Goal: Task Accomplishment & Management: Manage account settings

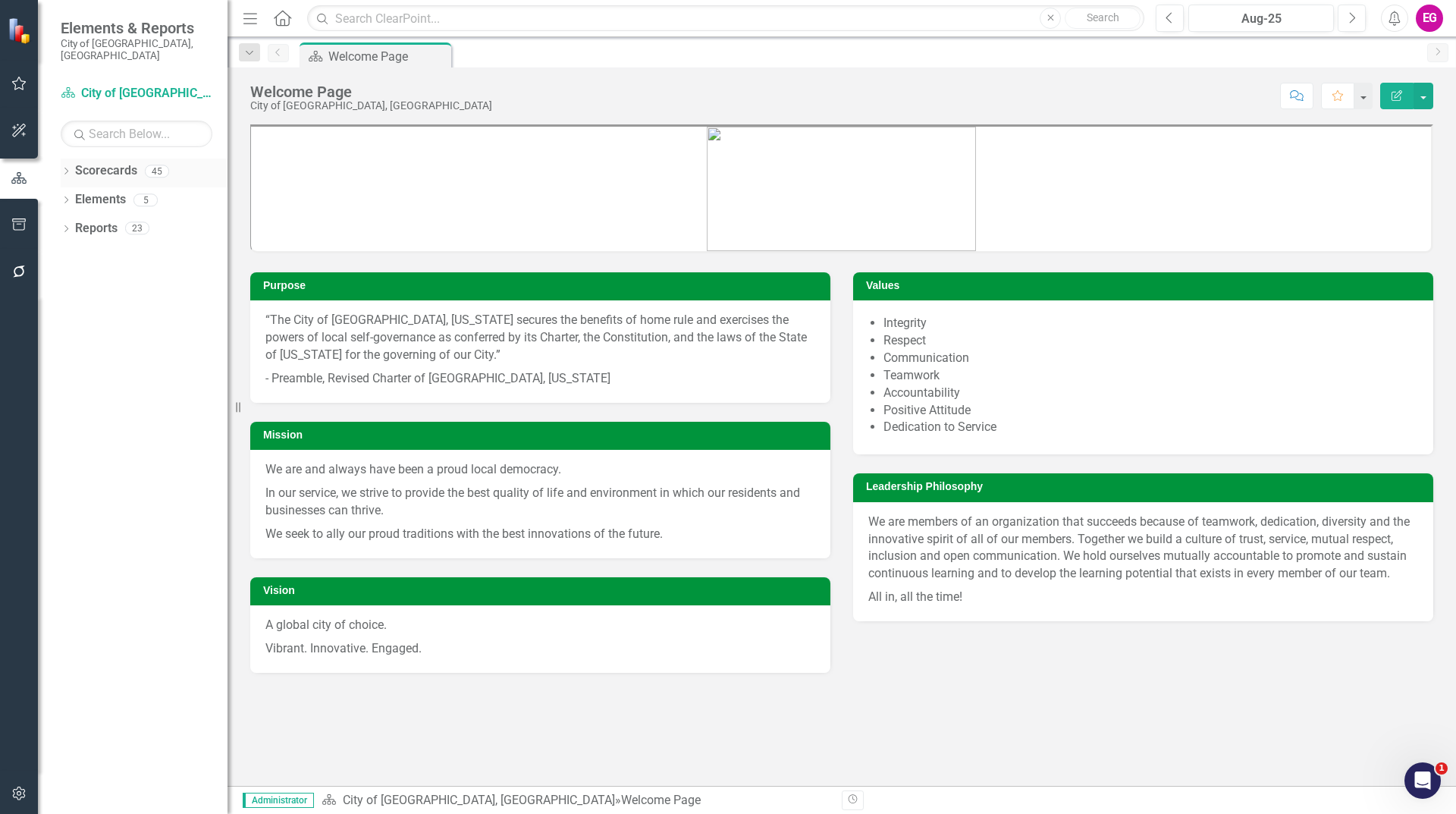
click at [123, 166] on link "Scorecards" at bounding box center [105, 171] width 62 height 17
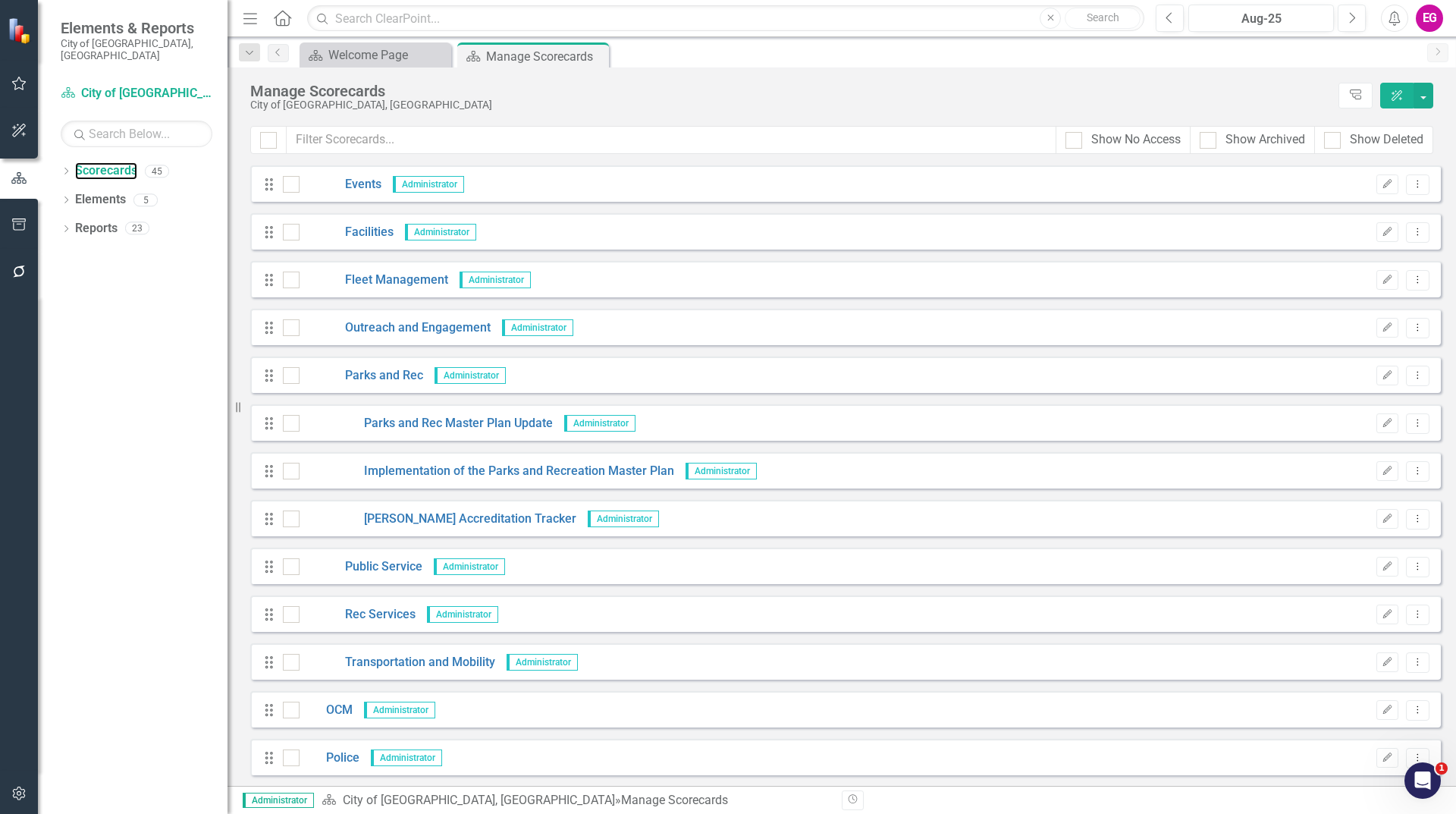
scroll to position [834, 0]
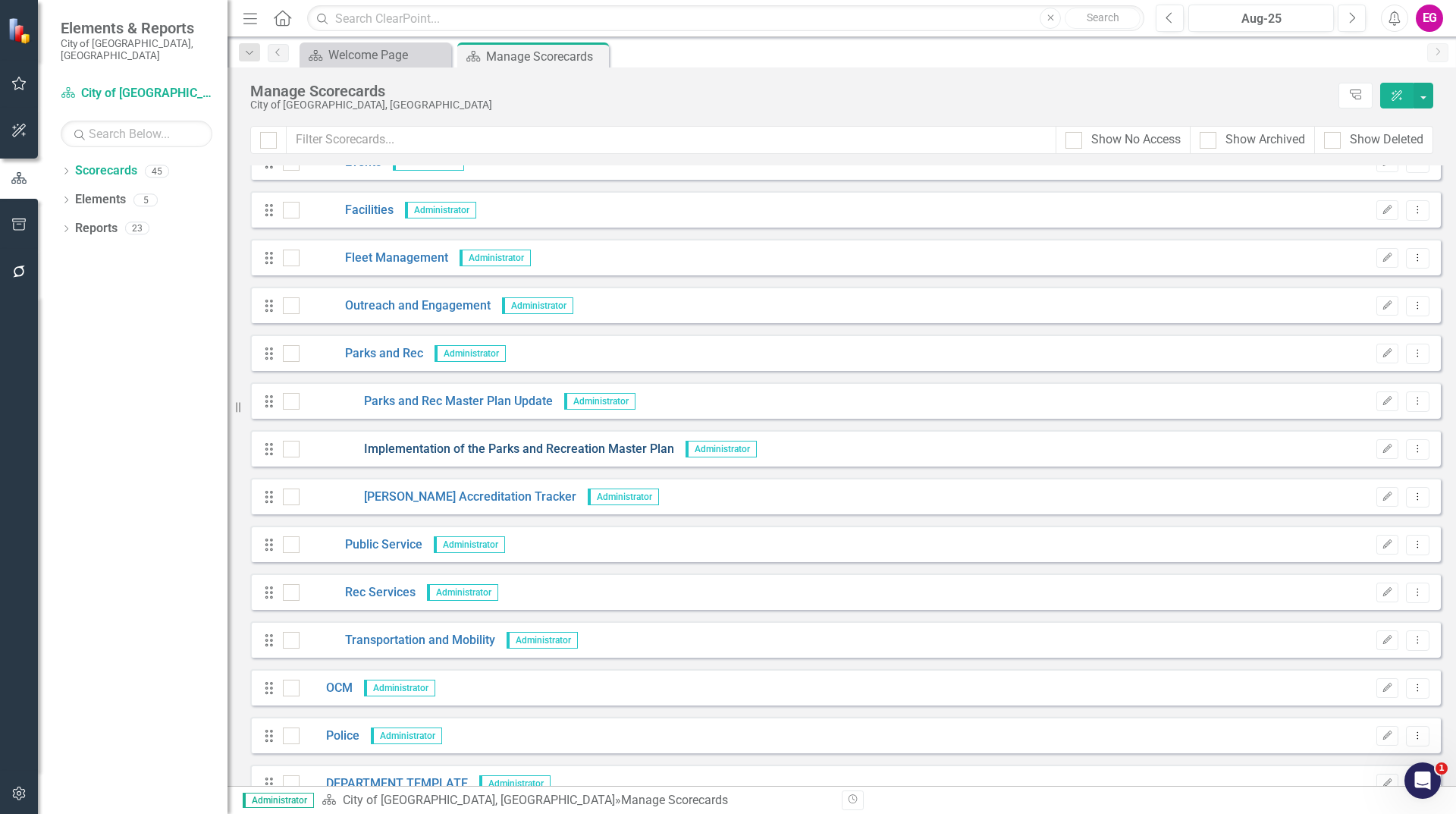
click at [455, 441] on link "Implementation of the Parks and Recreation Master Plan" at bounding box center [487, 450] width 375 height 17
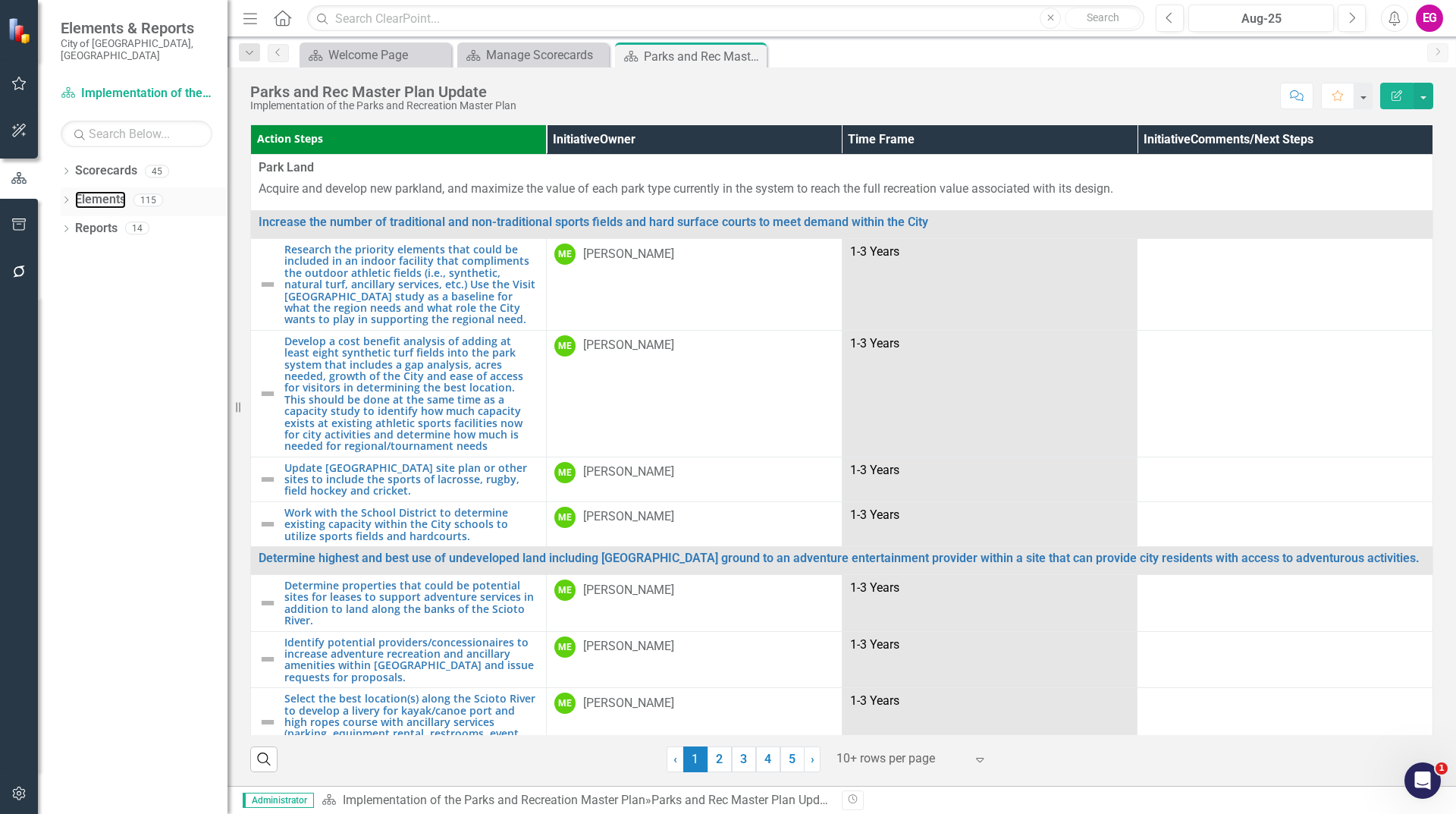
drag, startPoint x: 121, startPoint y: 185, endPoint x: 122, endPoint y: 177, distance: 8.1
click at [121, 191] on link "Elements" at bounding box center [100, 199] width 51 height 17
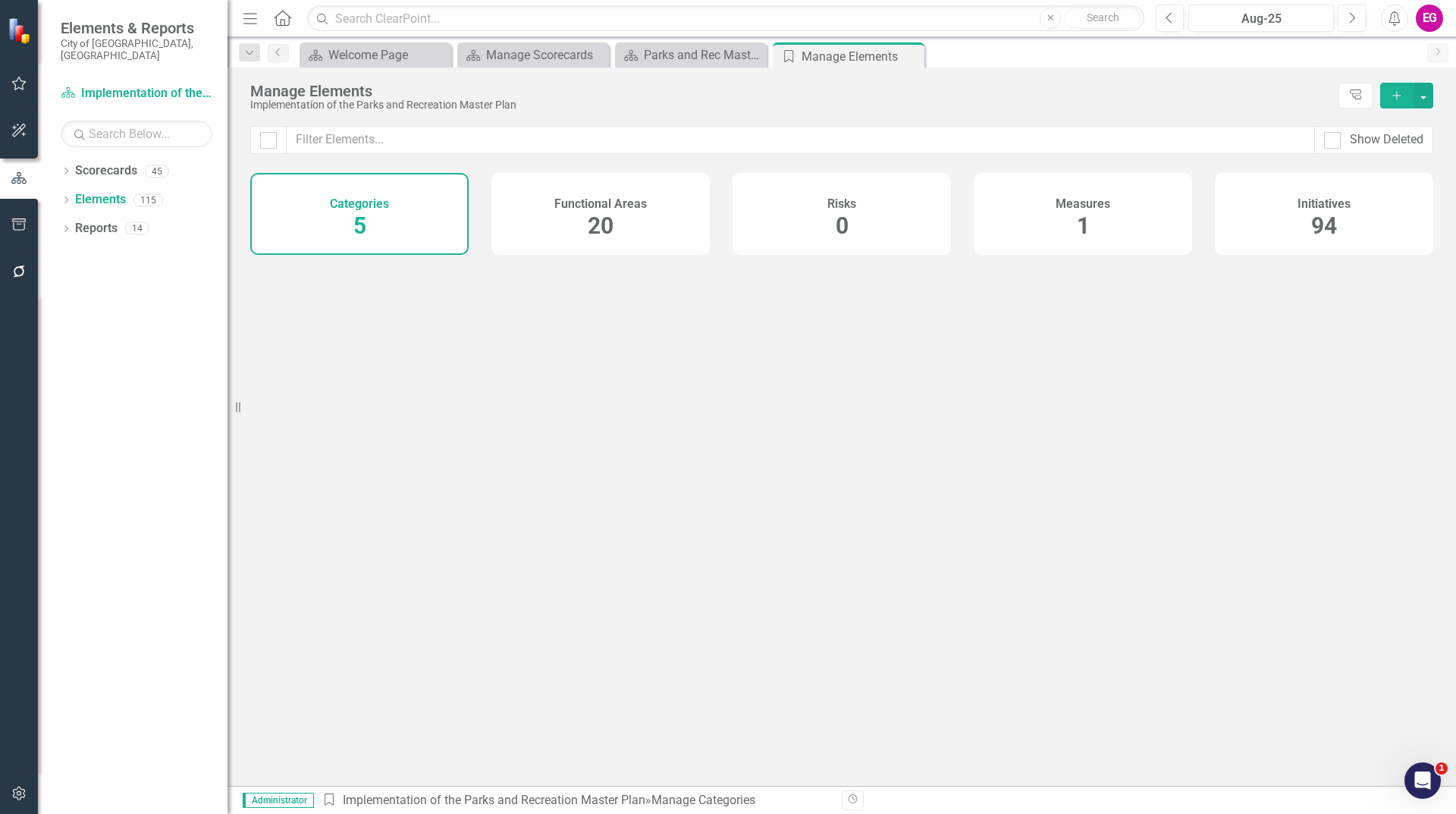
click at [655, 212] on div "Functional Areas 20" at bounding box center [601, 213] width 219 height 81
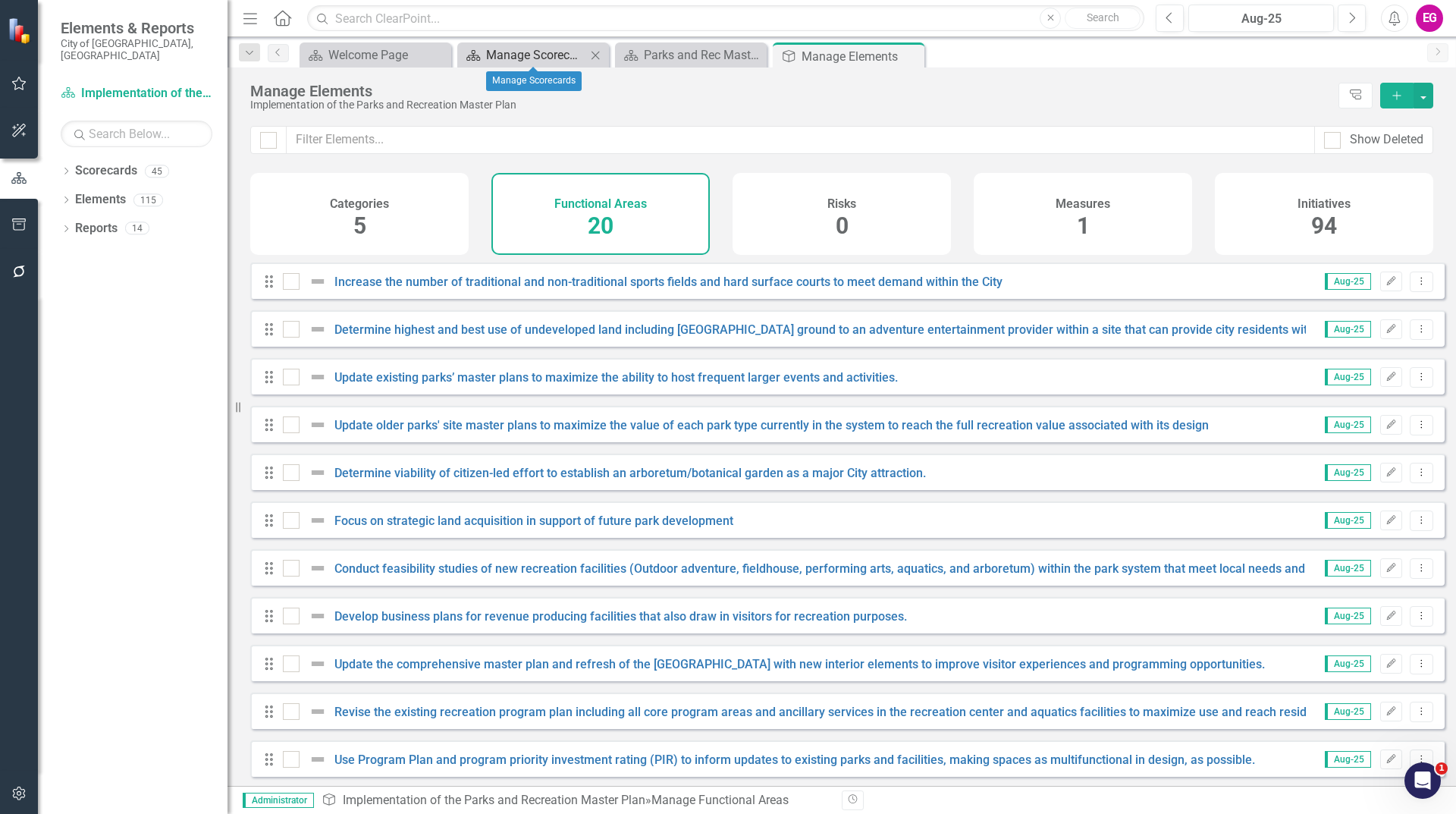
click at [493, 51] on div "Manage Scorecards" at bounding box center [536, 55] width 100 height 19
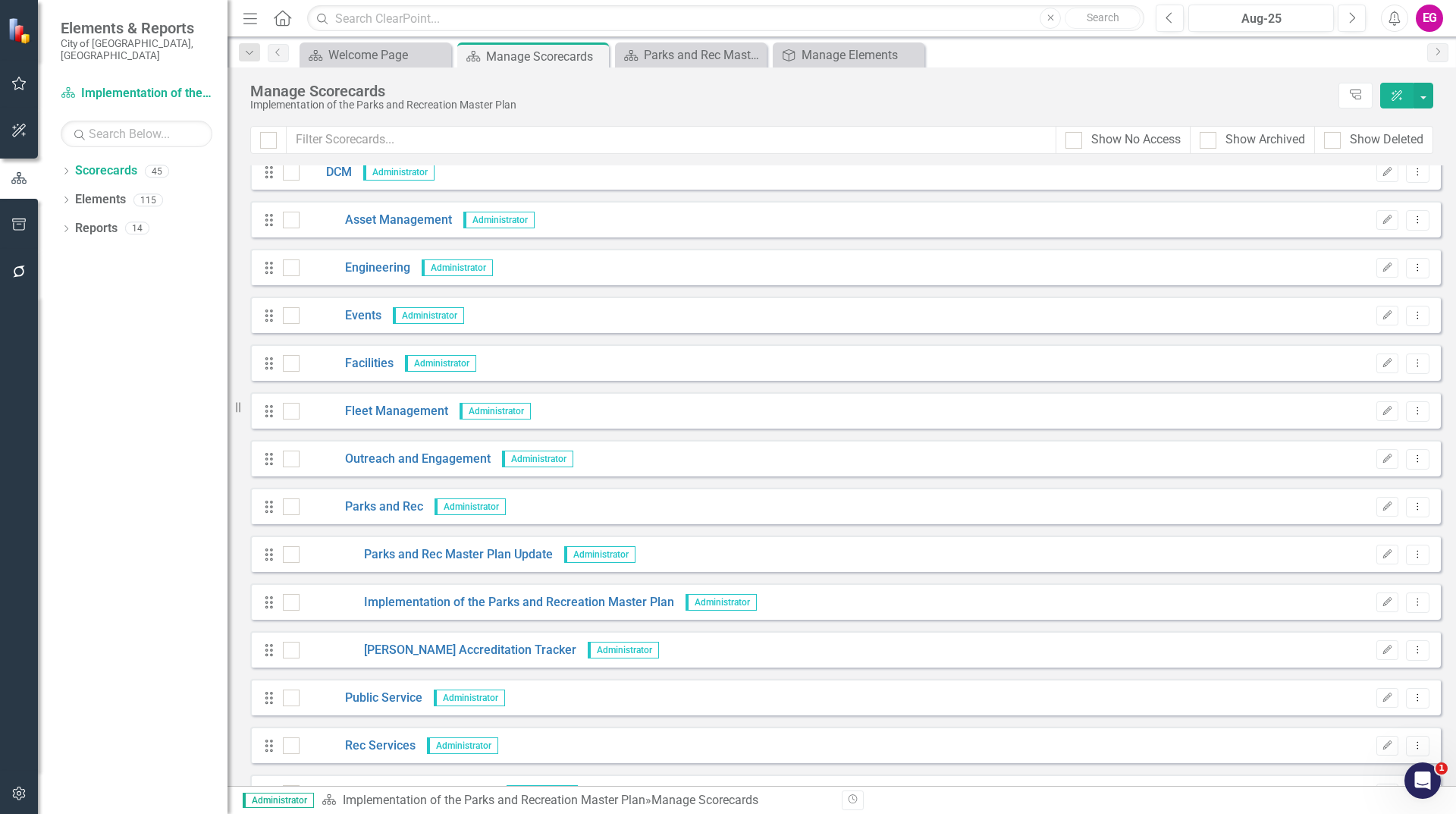
scroll to position [683, 0]
click at [520, 609] on link "Implementation of the Parks and Recreation Master Plan" at bounding box center [487, 601] width 375 height 17
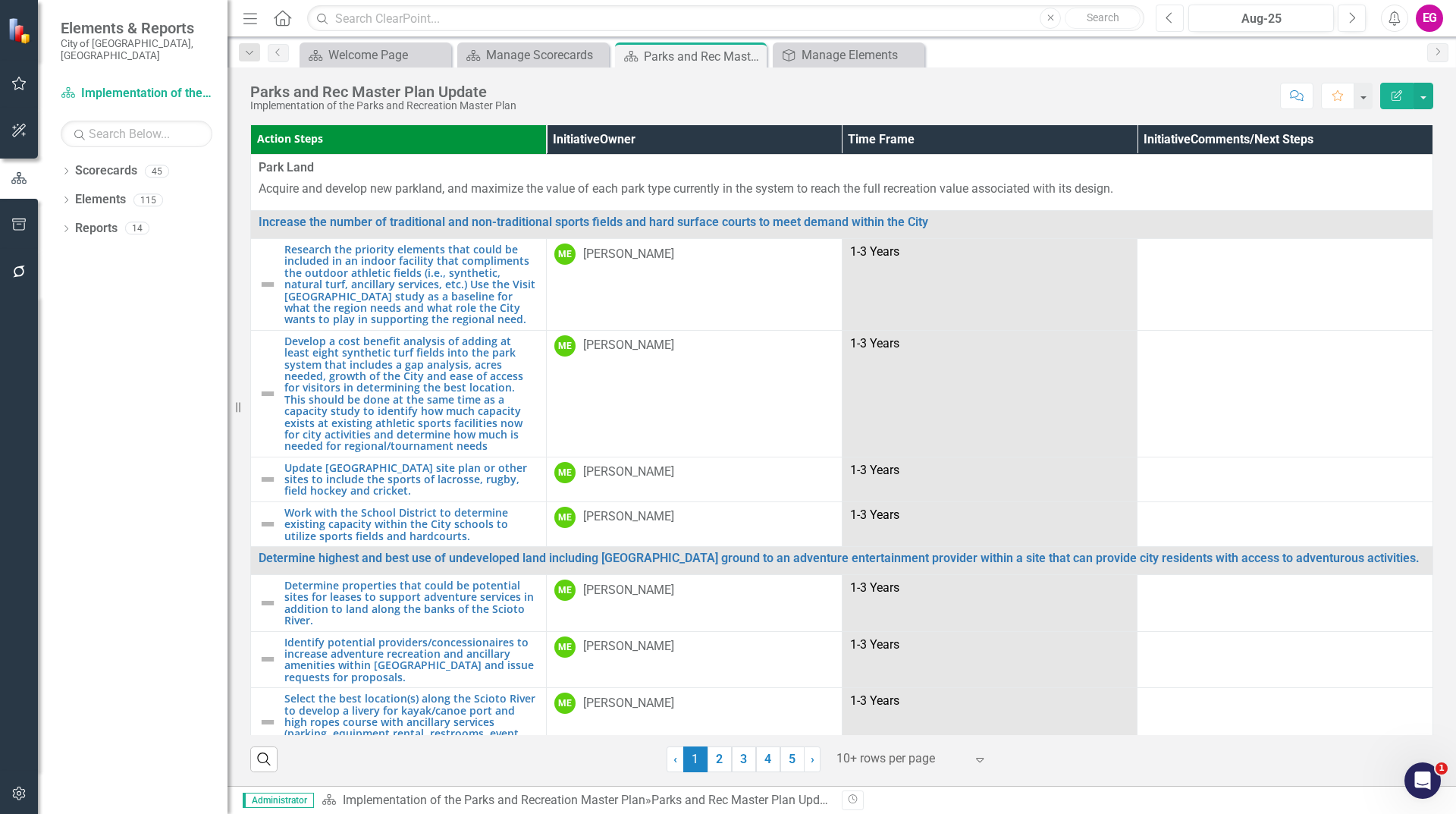
click at [1171, 19] on icon "Previous" at bounding box center [1169, 18] width 9 height 13
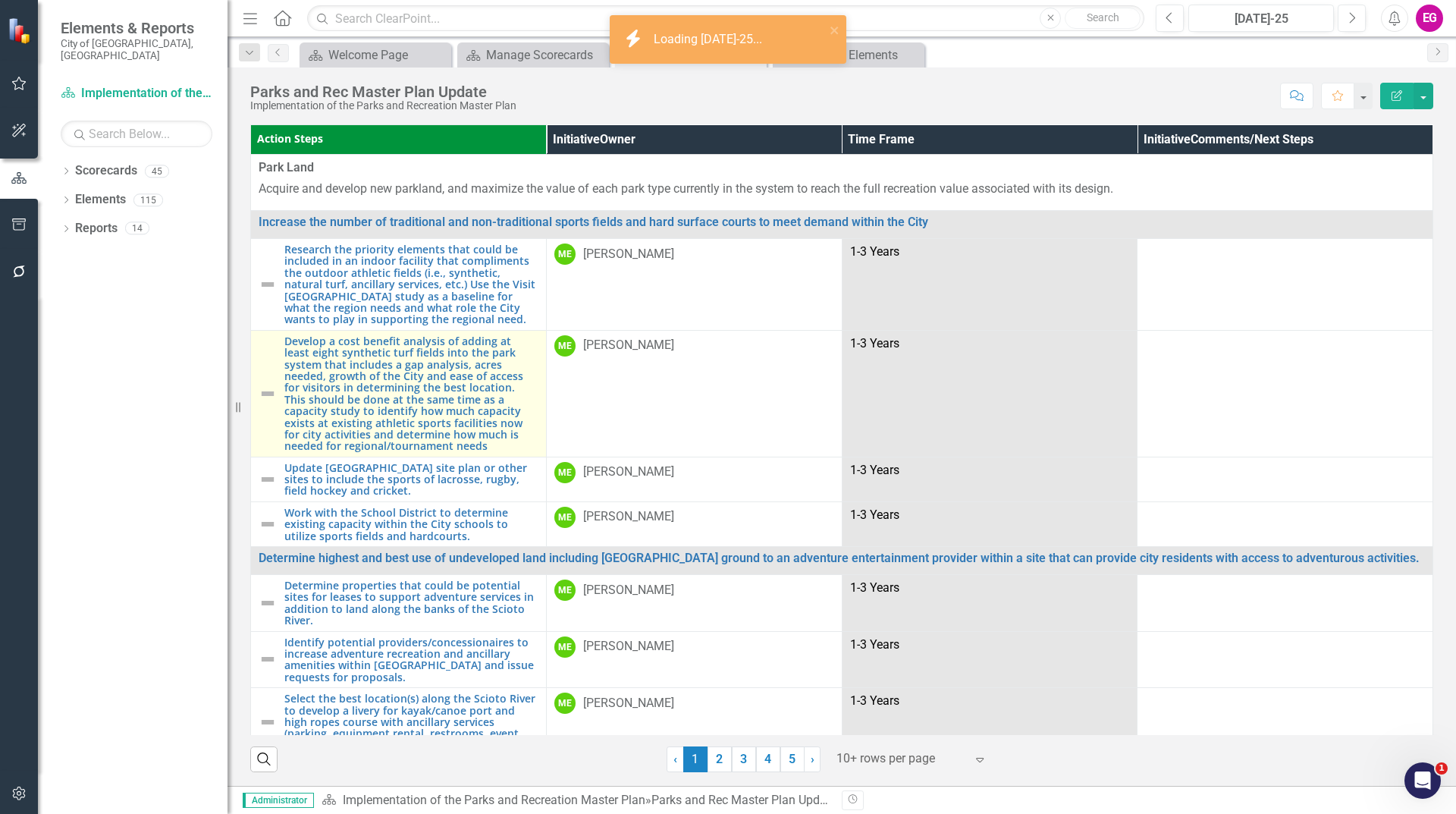
click at [267, 391] on img at bounding box center [267, 393] width 18 height 18
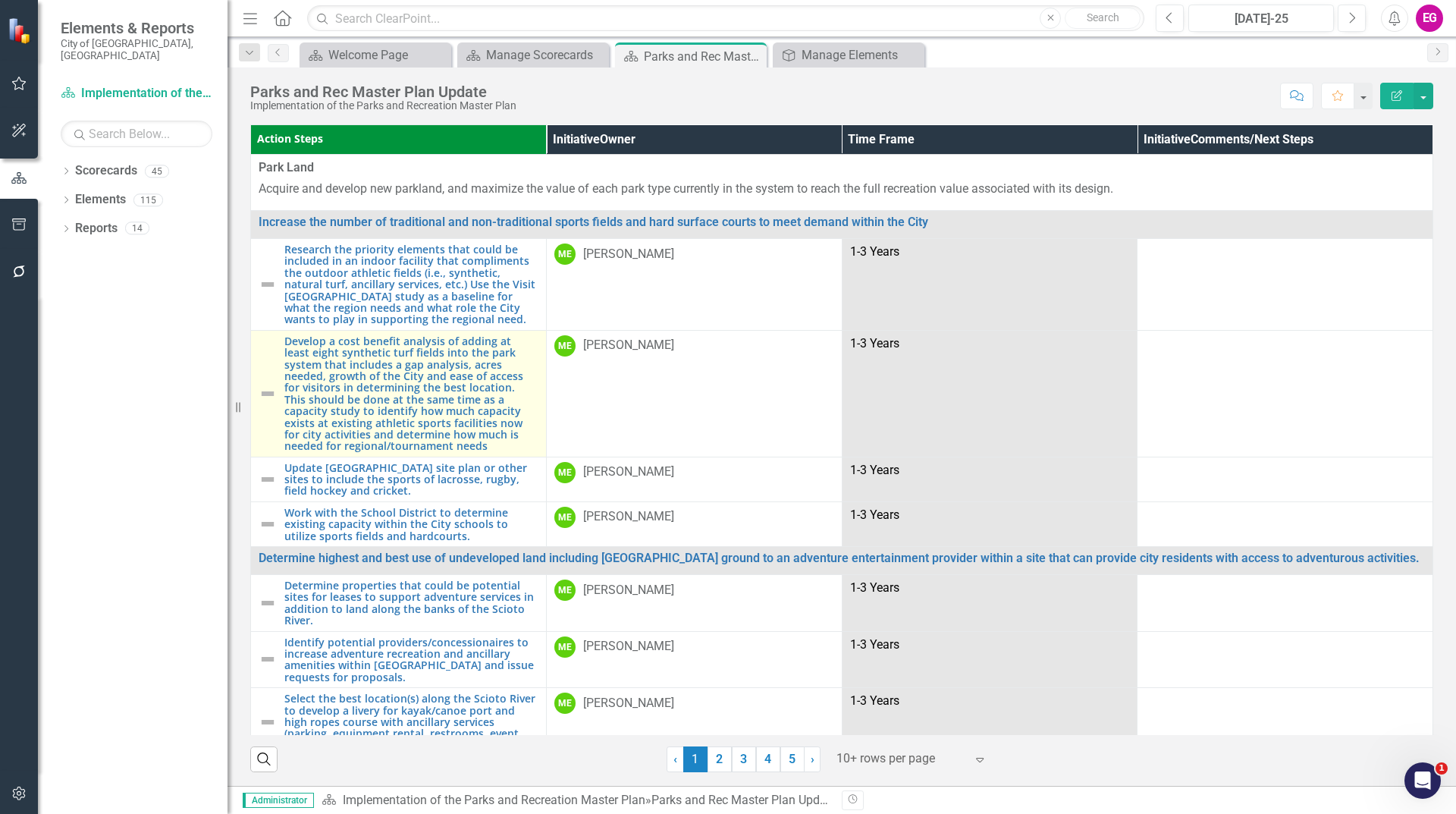
click at [267, 391] on img at bounding box center [267, 393] width 18 height 18
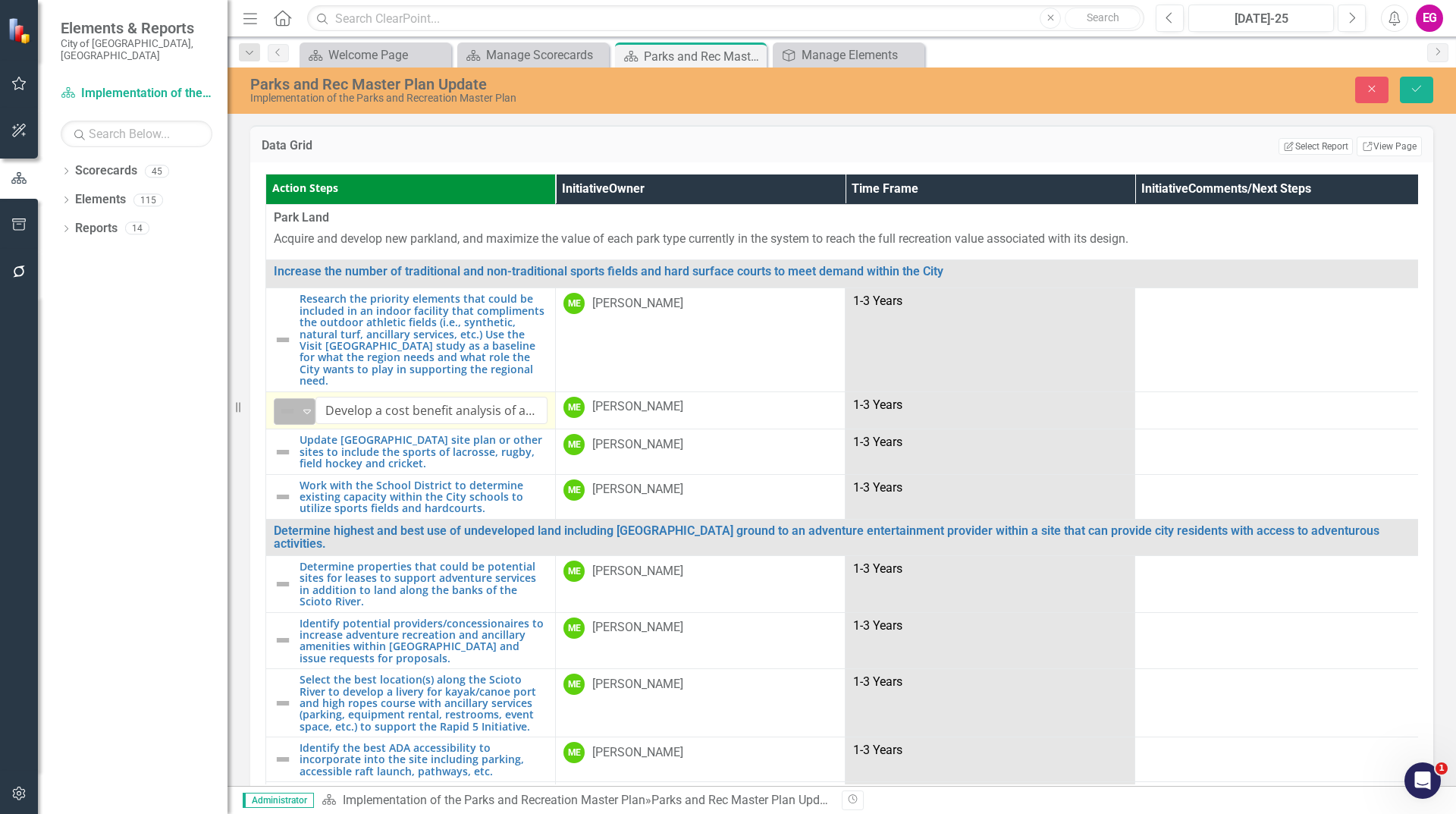
click at [289, 402] on img at bounding box center [287, 410] width 18 height 18
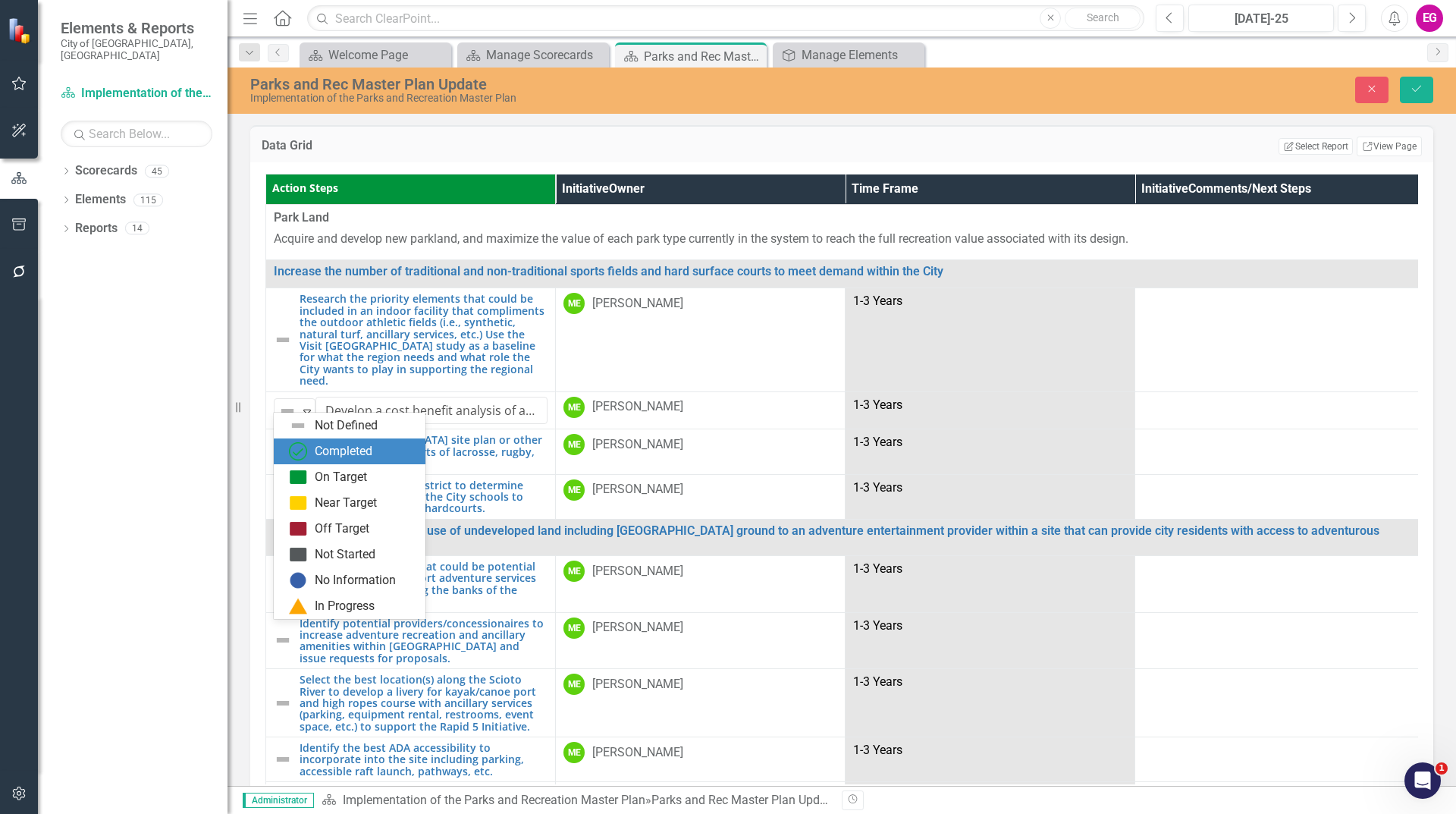
click at [315, 451] on div "Completed" at bounding box center [343, 452] width 58 height 17
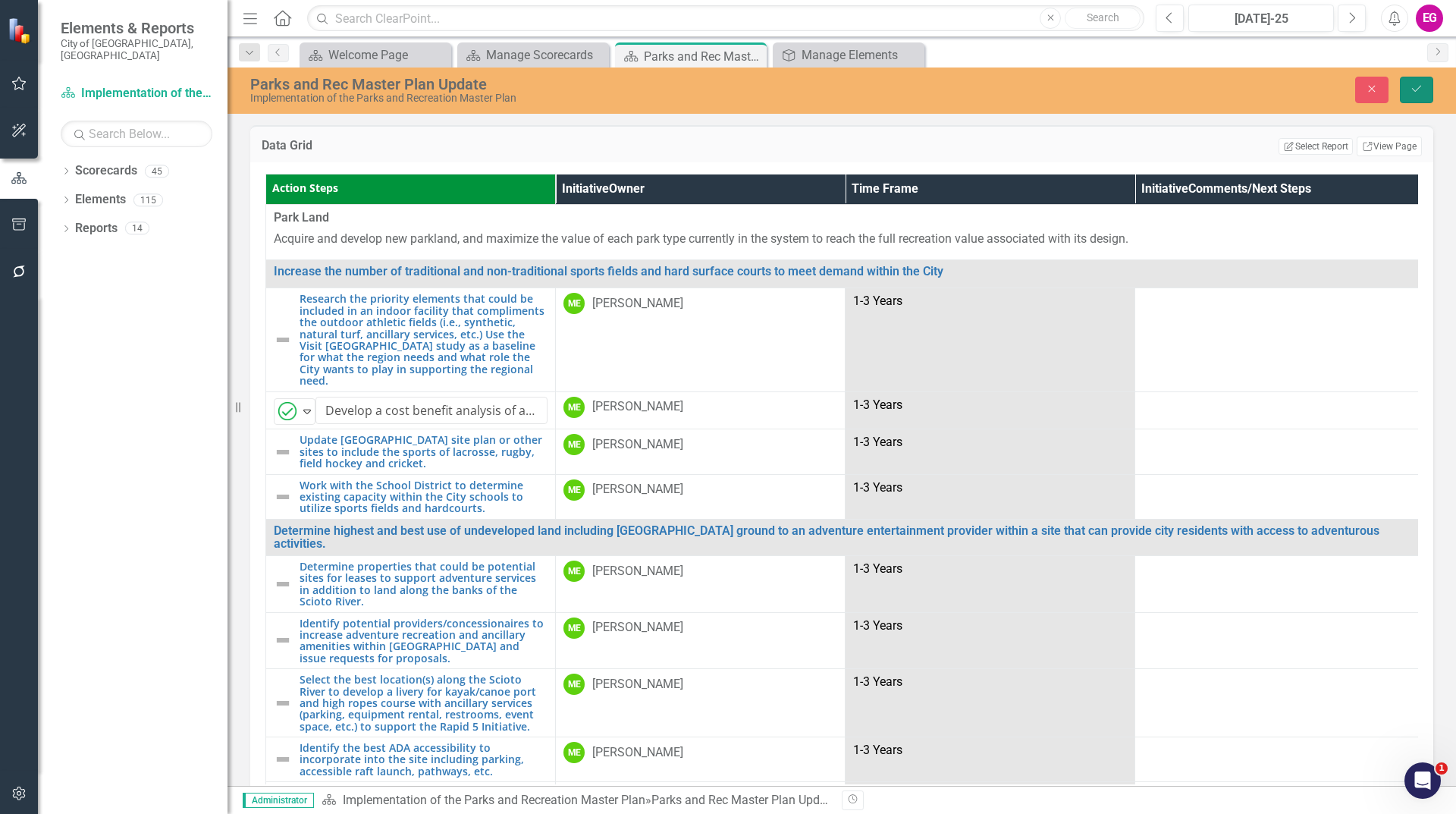
click at [1404, 93] on button "Save" at bounding box center [1417, 90] width 34 height 27
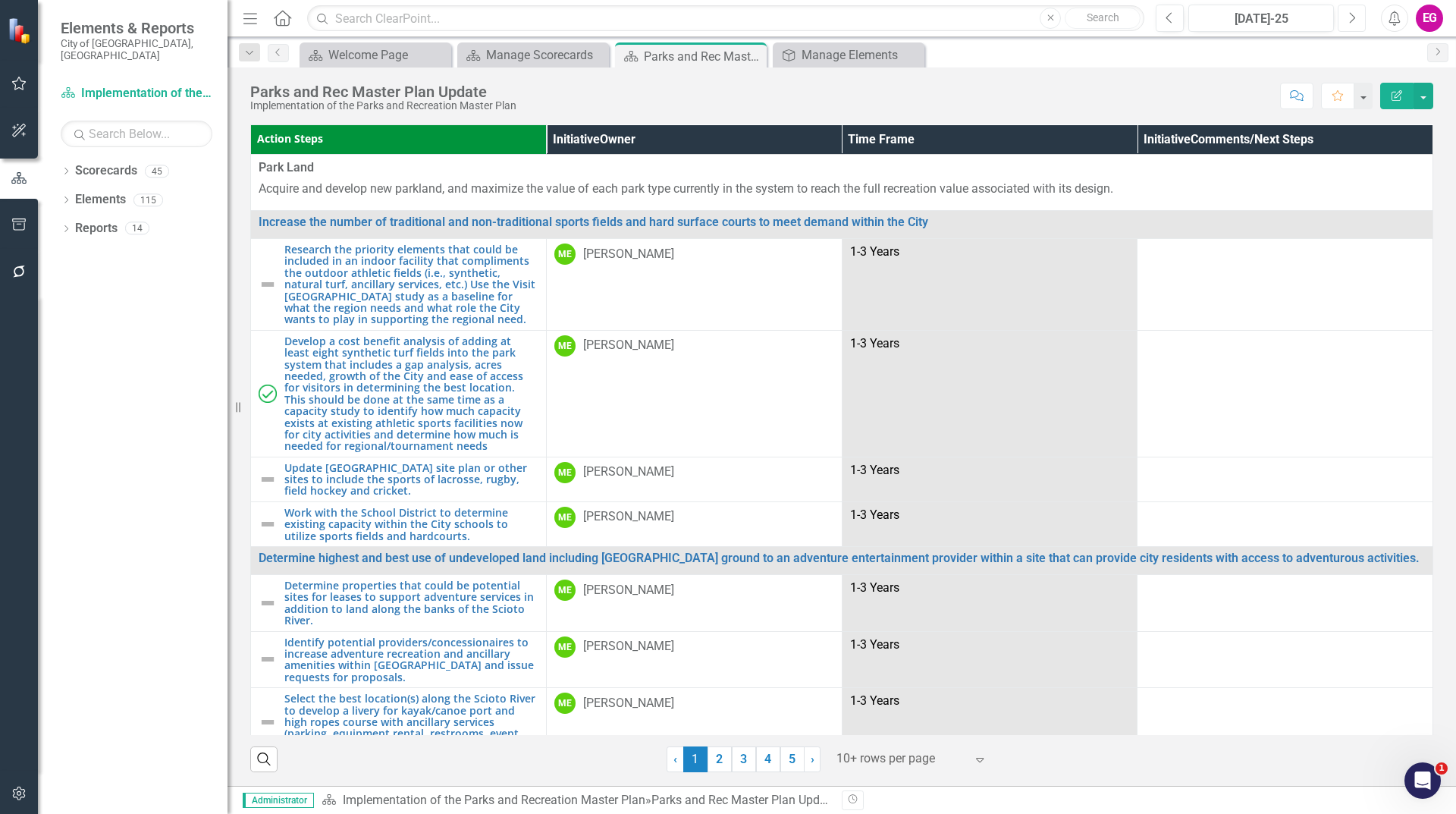
click at [1357, 23] on button "Next" at bounding box center [1352, 18] width 28 height 27
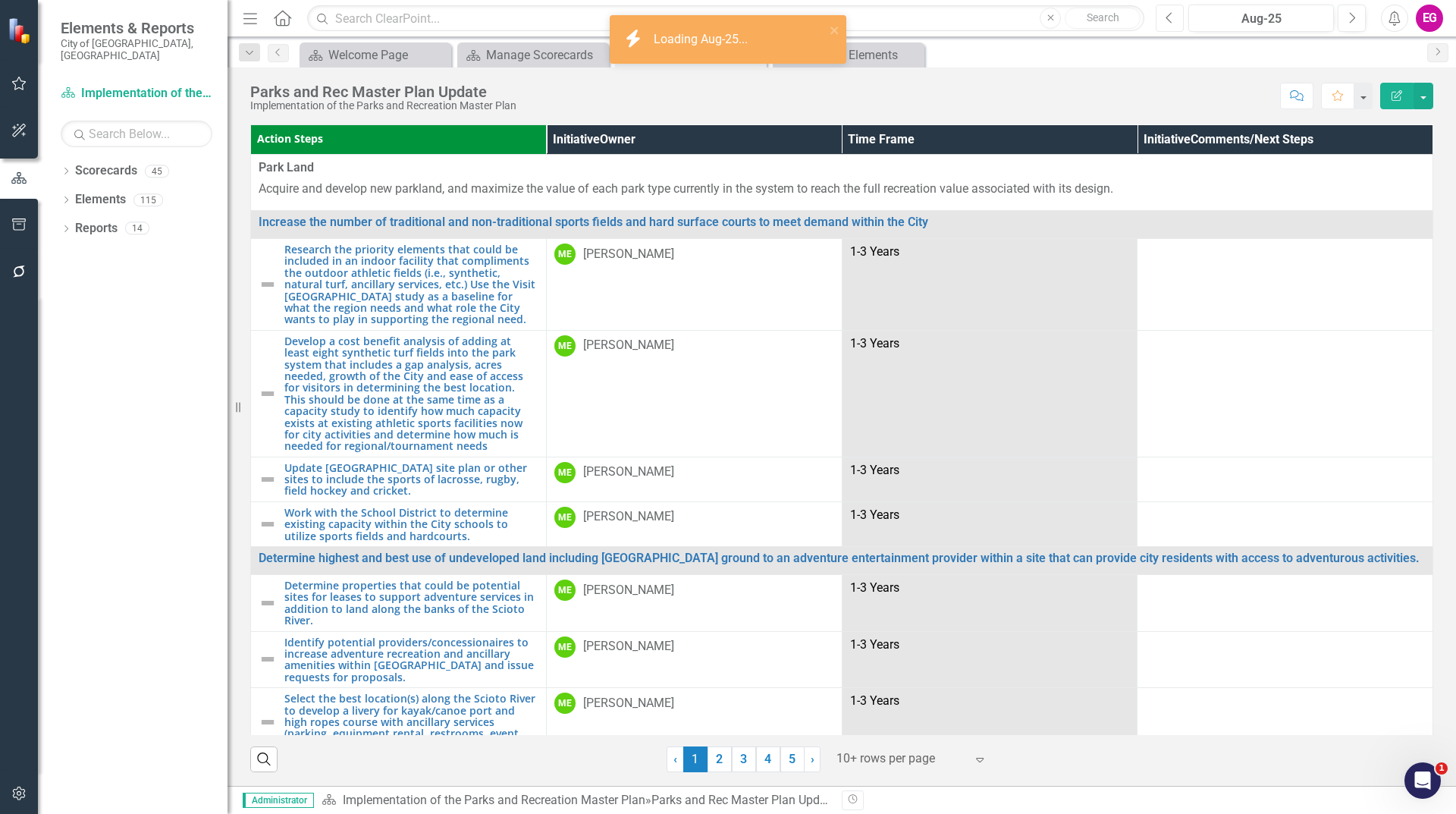
click at [1162, 12] on button "Previous" at bounding box center [1169, 18] width 28 height 27
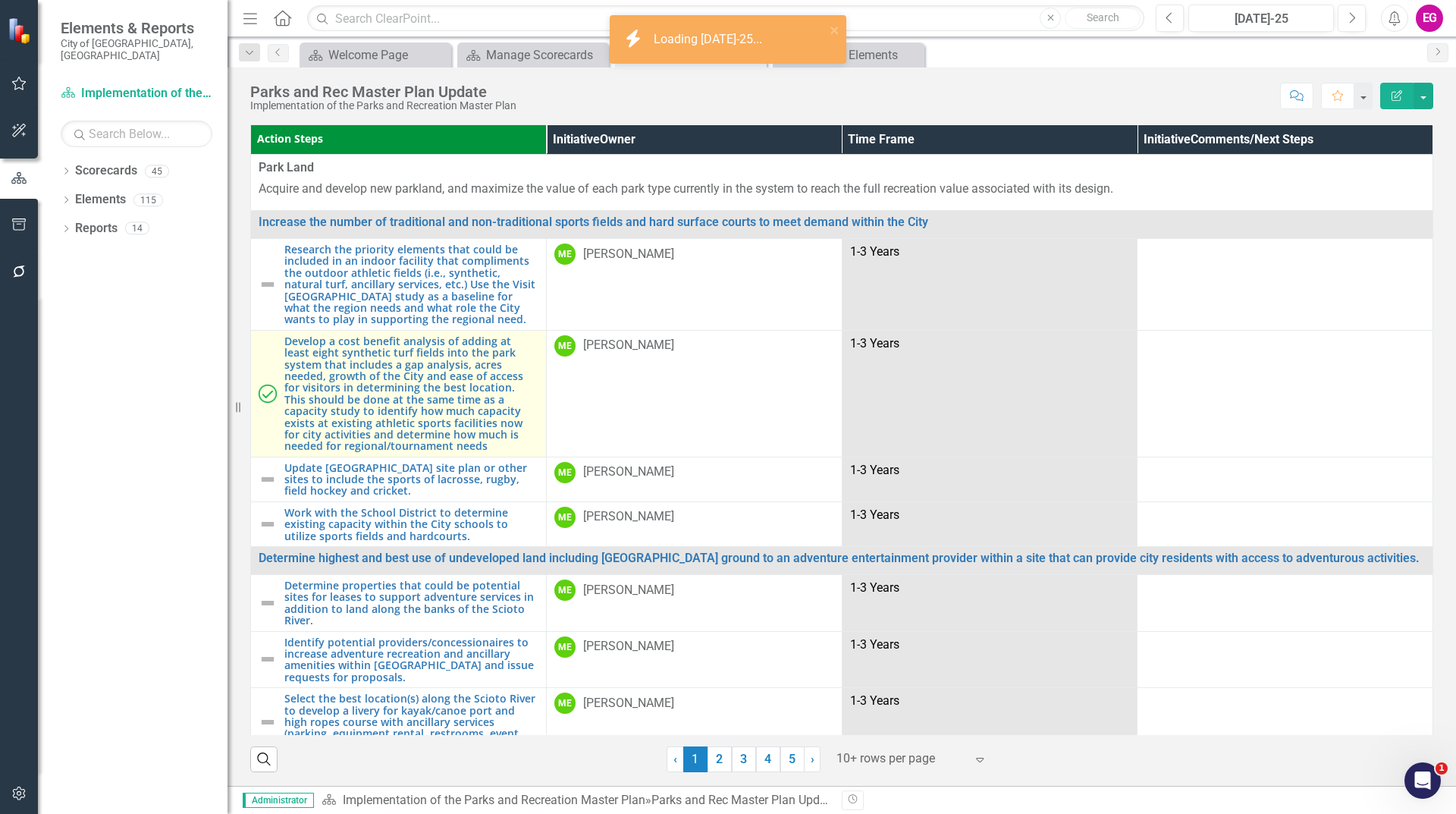
click at [266, 399] on img at bounding box center [267, 393] width 18 height 18
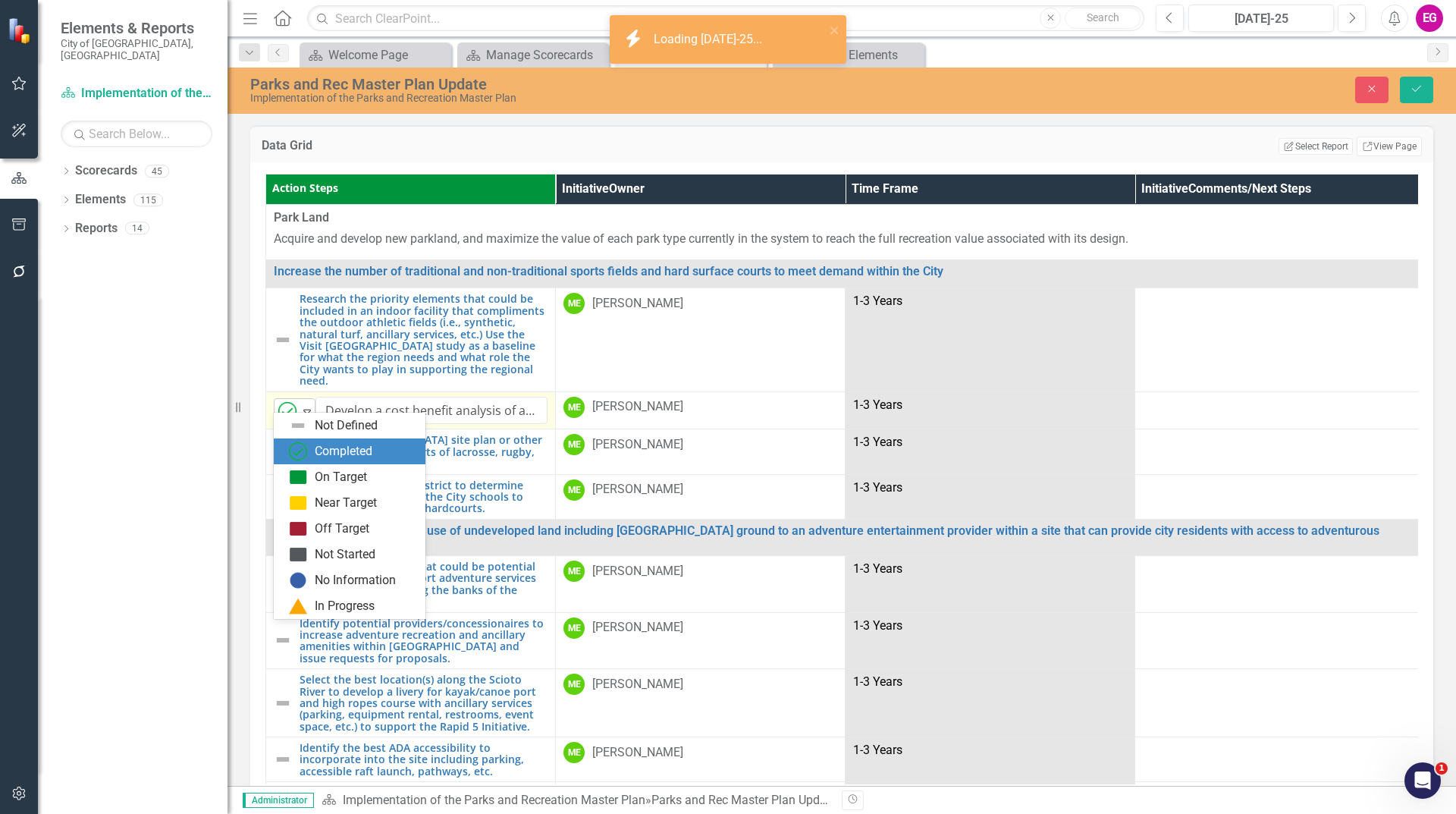
click at [283, 402] on img at bounding box center [287, 410] width 18 height 18
click at [289, 424] on div "Not Defined" at bounding box center [350, 425] width 151 height 26
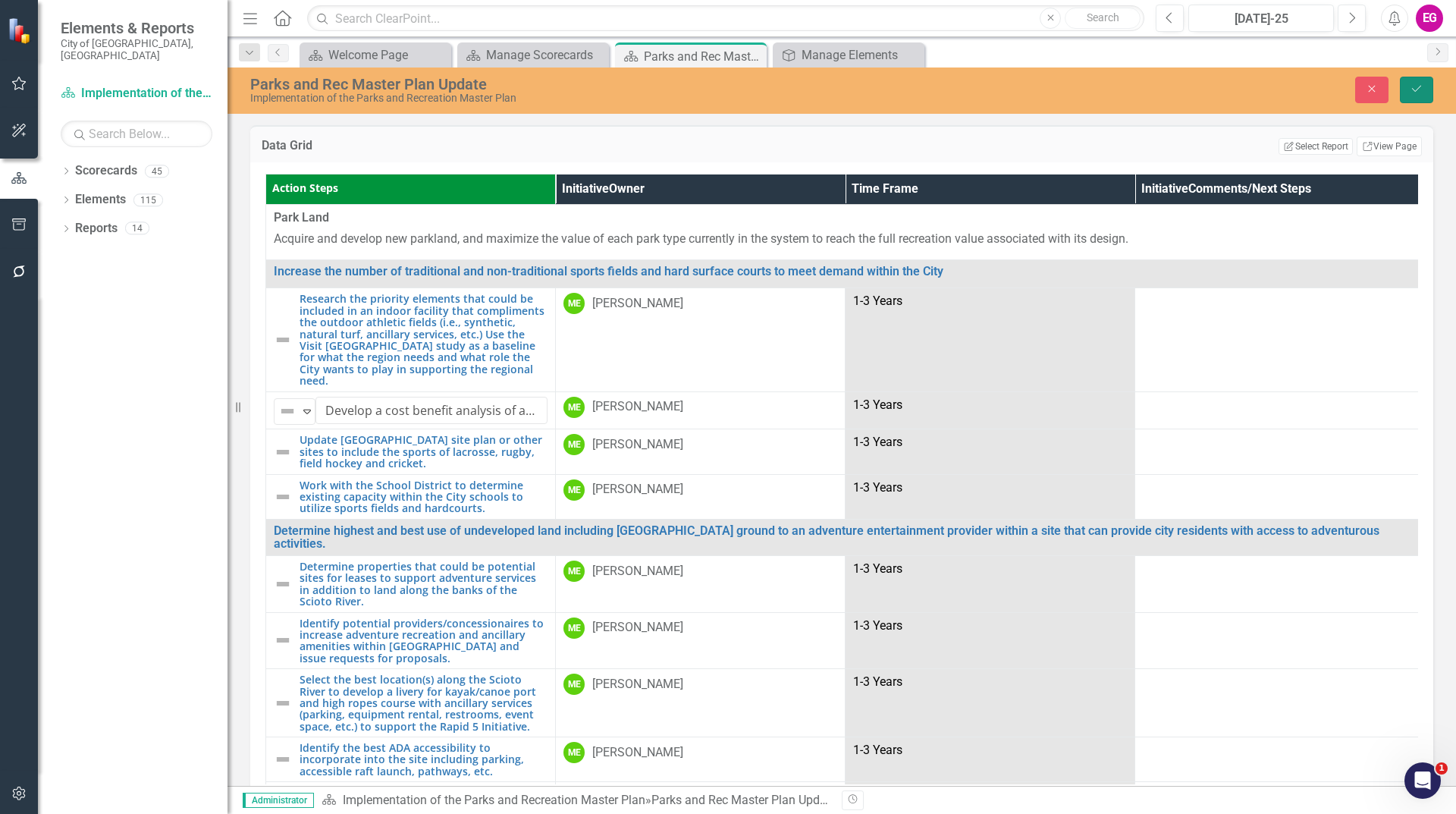
click at [1409, 81] on button "Save" at bounding box center [1417, 90] width 34 height 27
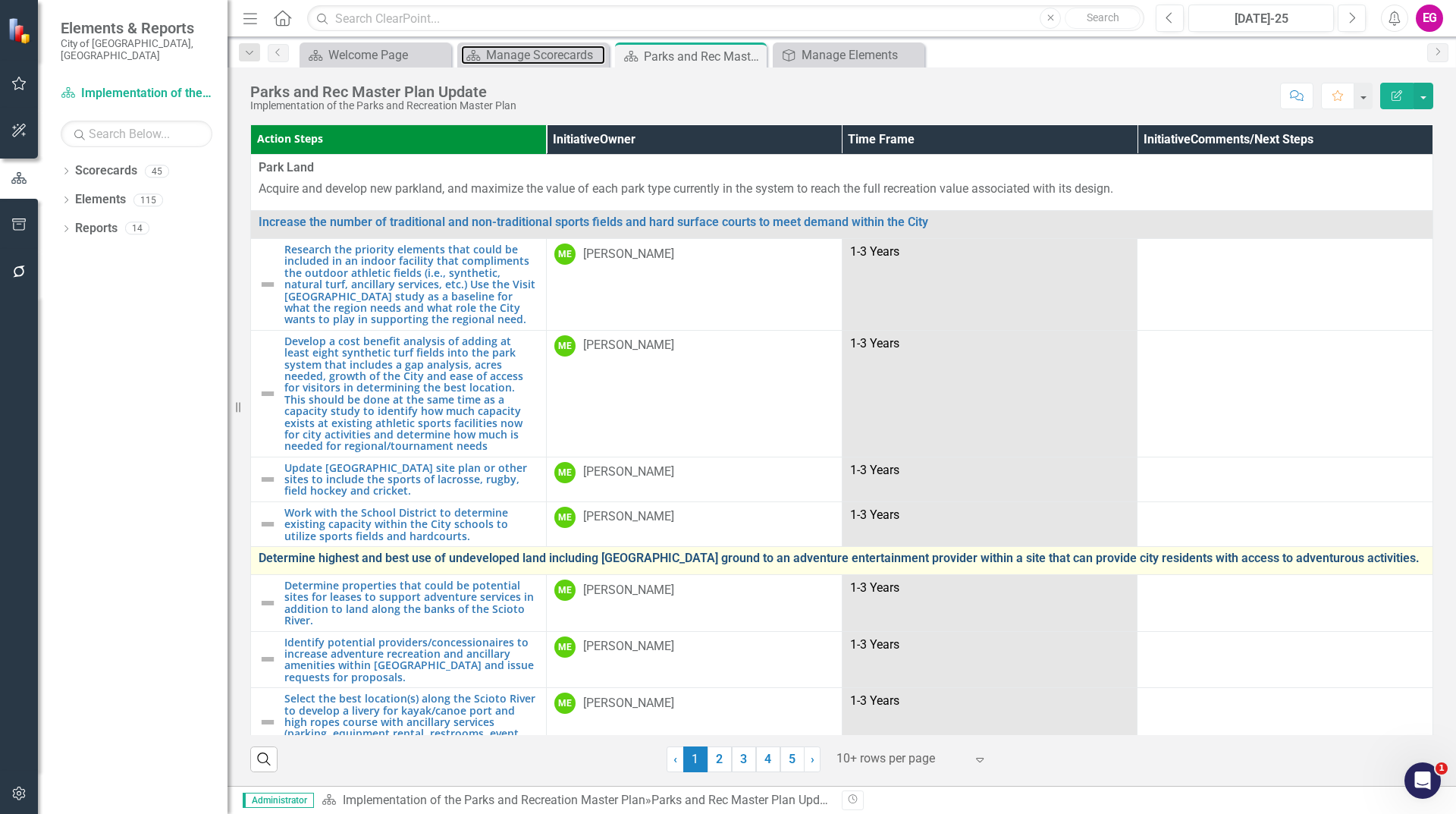
click at [533, 53] on div "Manage Scorecards" at bounding box center [545, 55] width 119 height 19
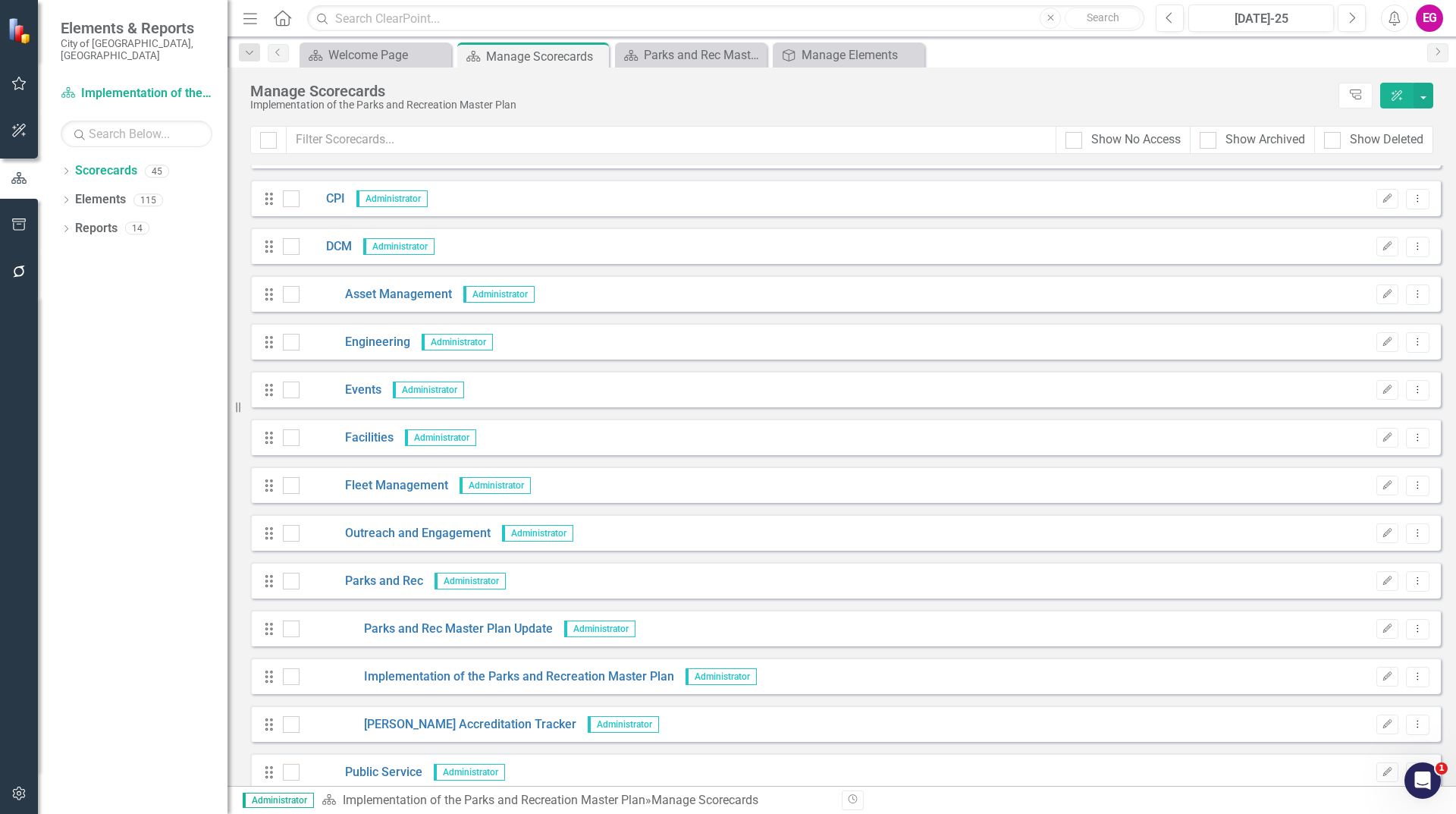
scroll to position [683, 0]
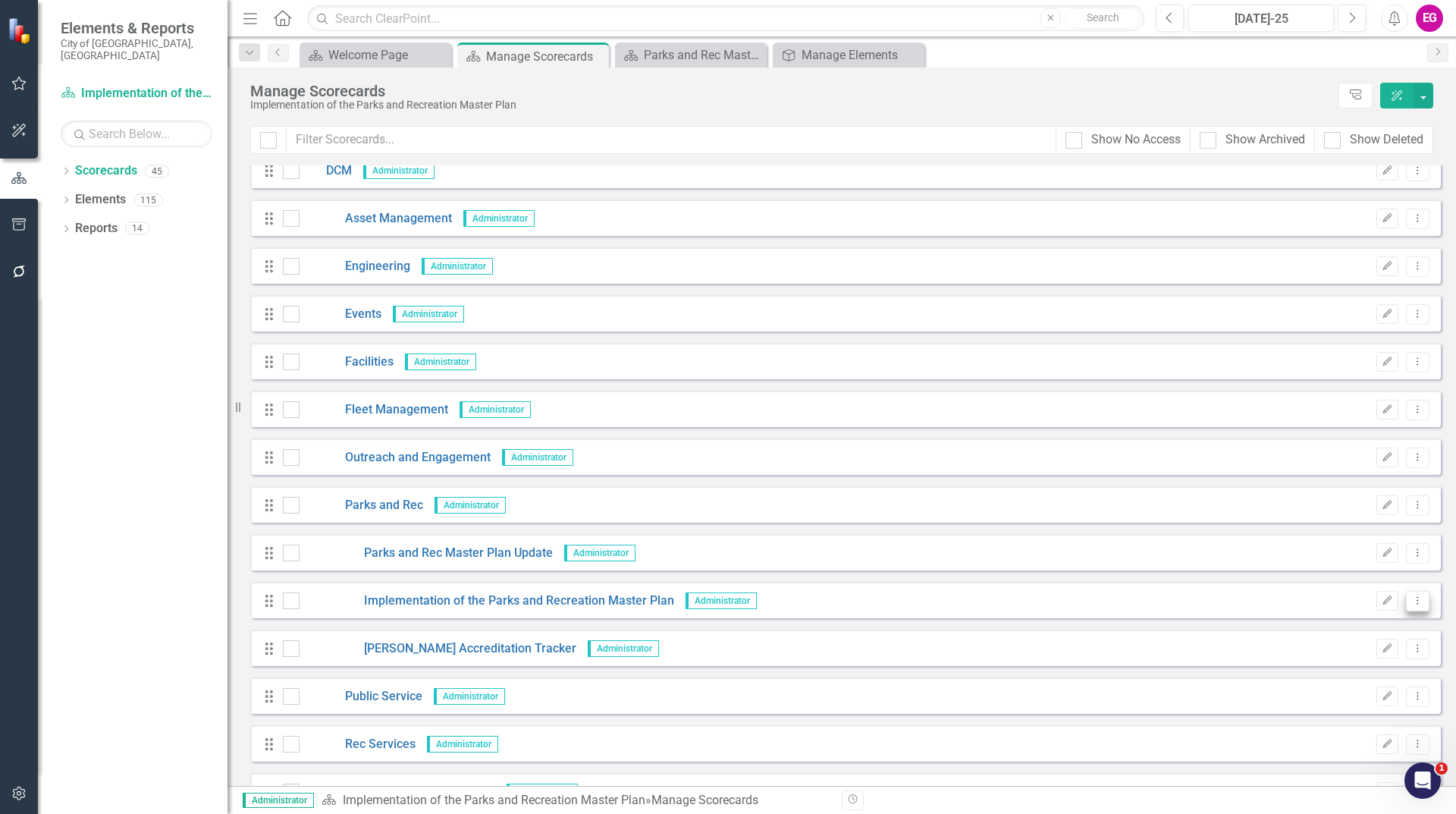
click at [1406, 602] on button "Dropdown Menu" at bounding box center [1418, 600] width 24 height 20
click at [1330, 687] on link "Copy Forward Copy Forward Scorecard" at bounding box center [1333, 682] width 168 height 28
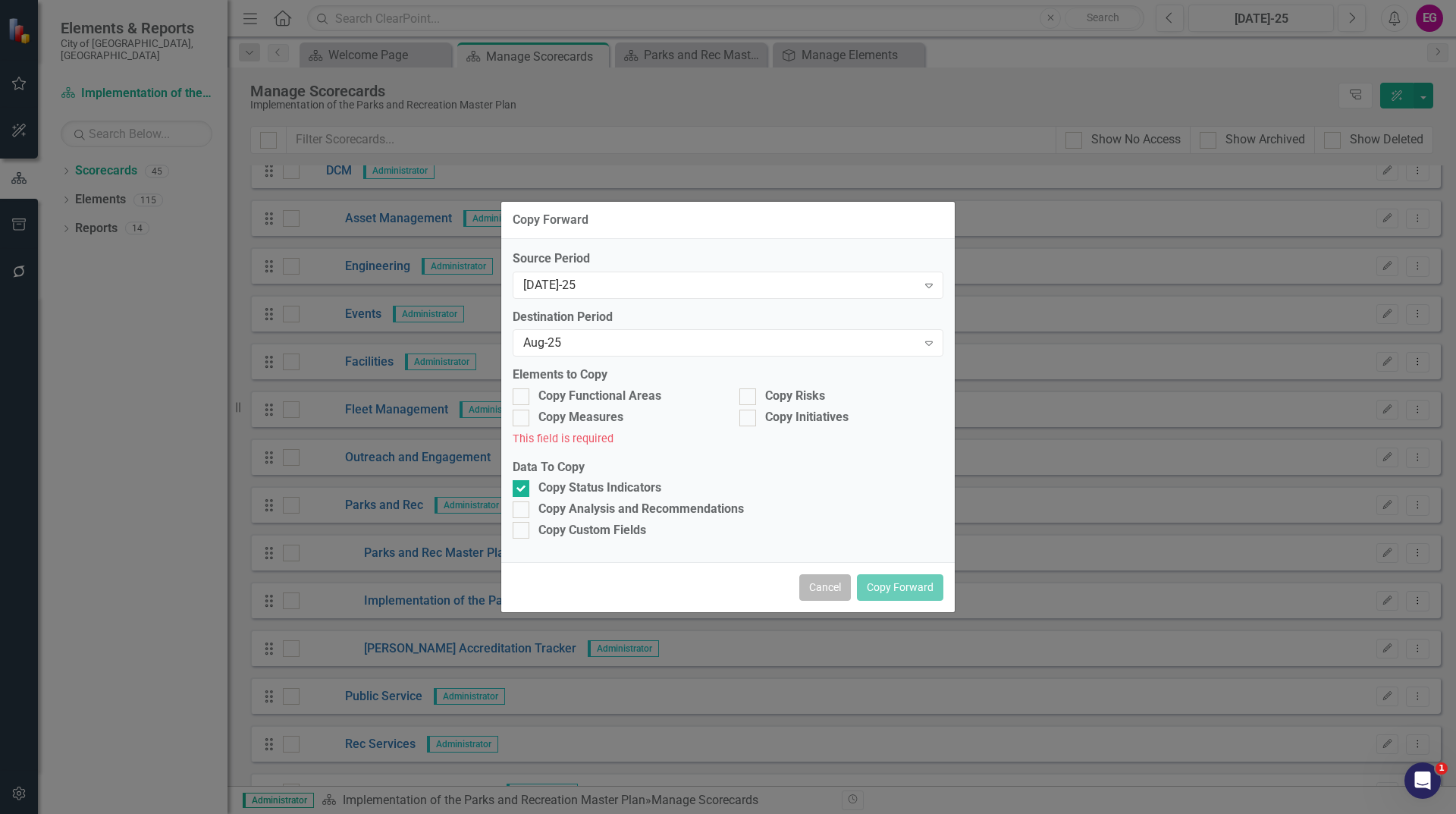
click at [812, 584] on button "Cancel" at bounding box center [825, 588] width 52 height 27
